Goal: Information Seeking & Learning: Learn about a topic

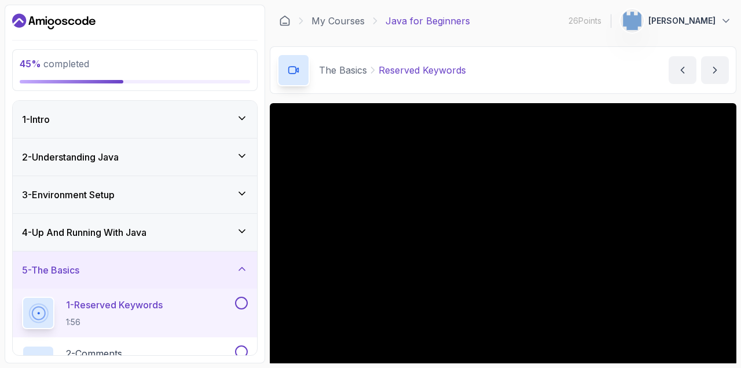
scroll to position [9, 0]
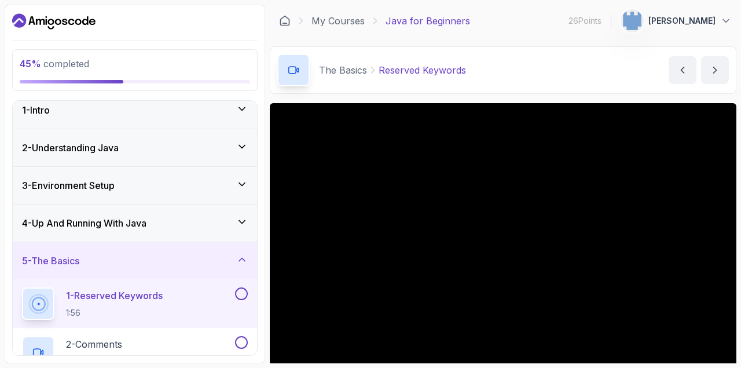
click at [173, 261] on div "5 - The Basics" at bounding box center [135, 261] width 226 height 14
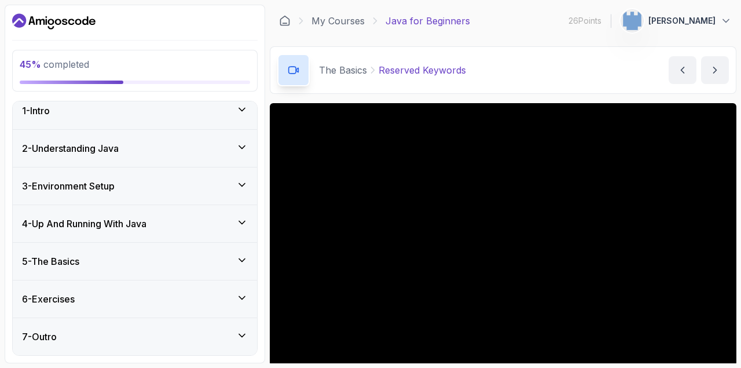
click at [173, 261] on div "5 - The Basics" at bounding box center [135, 261] width 226 height 14
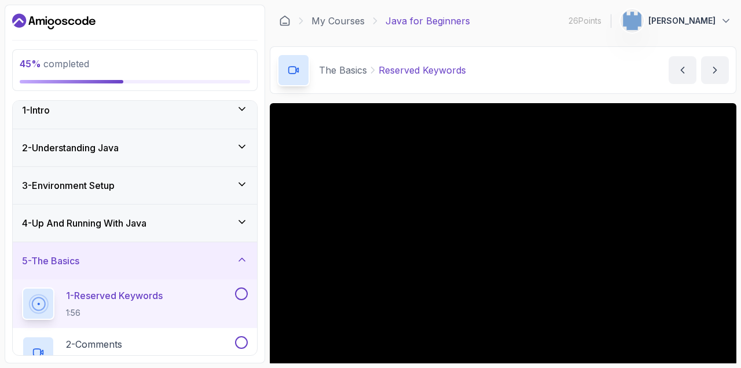
click at [174, 232] on div "4 - Up And Running With Java" at bounding box center [135, 222] width 244 height 37
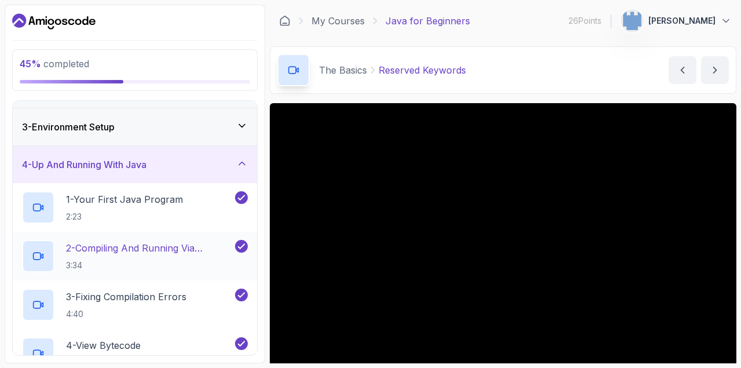
scroll to position [0, 0]
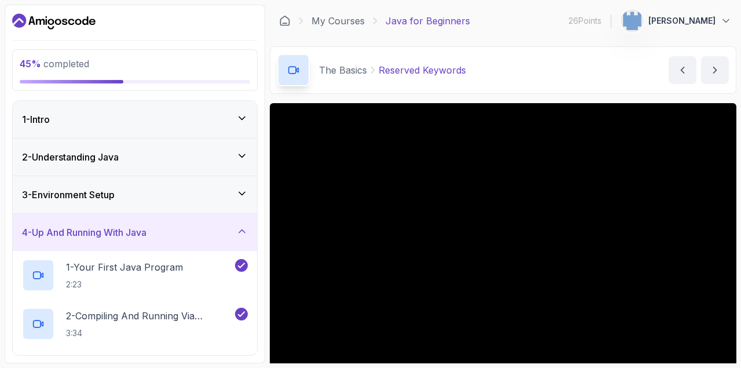
click at [164, 238] on div "4 - Up And Running With Java" at bounding box center [135, 232] width 226 height 14
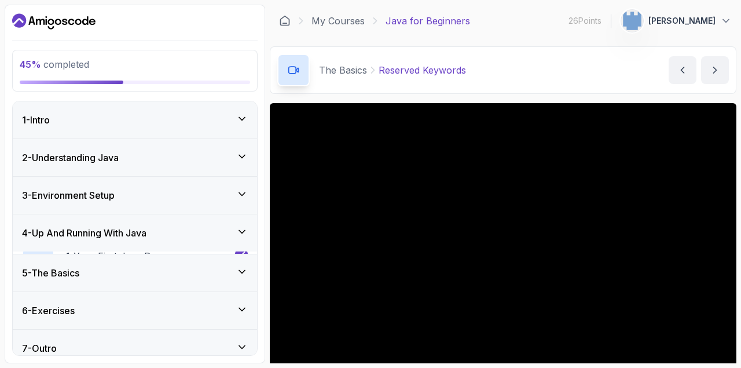
scroll to position [9, 0]
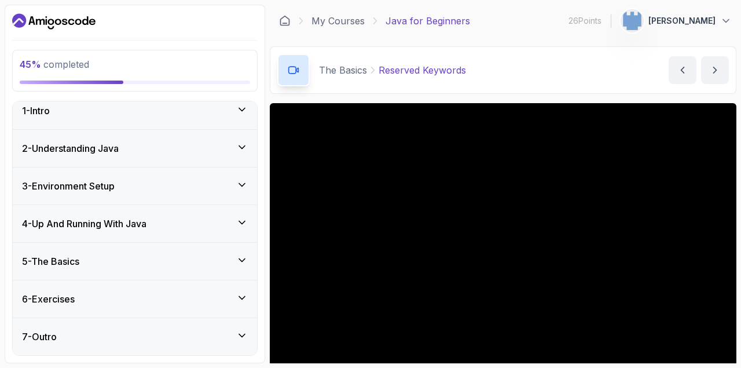
click at [156, 251] on div "5 - The Basics" at bounding box center [135, 261] width 244 height 37
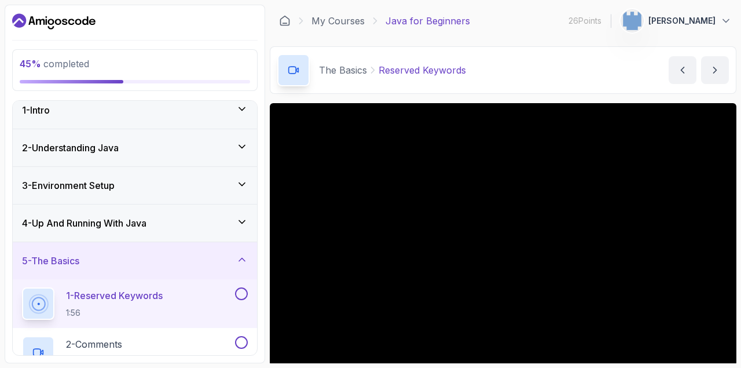
scroll to position [36, 0]
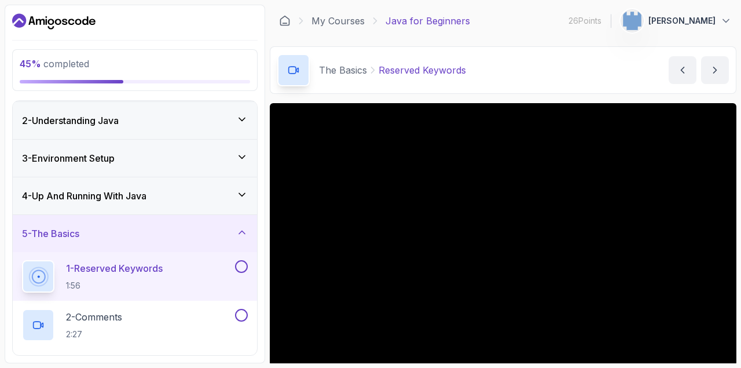
click at [152, 268] on p "1 - Reserved Keywords" at bounding box center [114, 268] width 97 height 14
click at [170, 284] on div "1 - Reserved Keywords 1:56" at bounding box center [127, 276] width 211 height 32
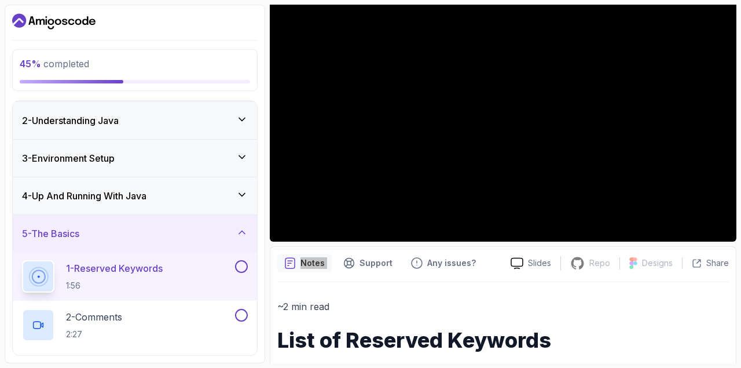
scroll to position [0, 0]
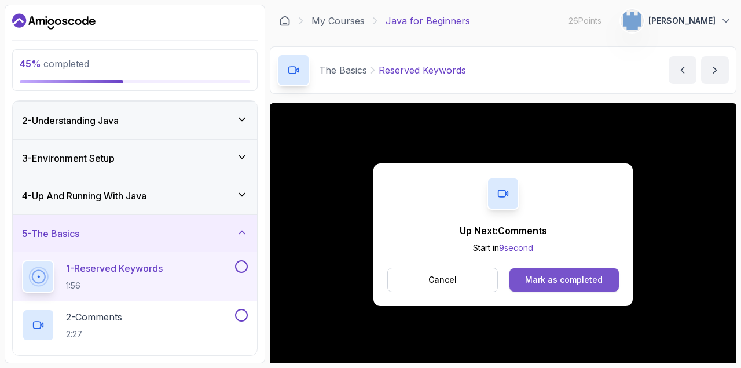
click at [532, 281] on div "Mark as completed" at bounding box center [564, 280] width 78 height 12
